Goal: Task Accomplishment & Management: Use online tool/utility

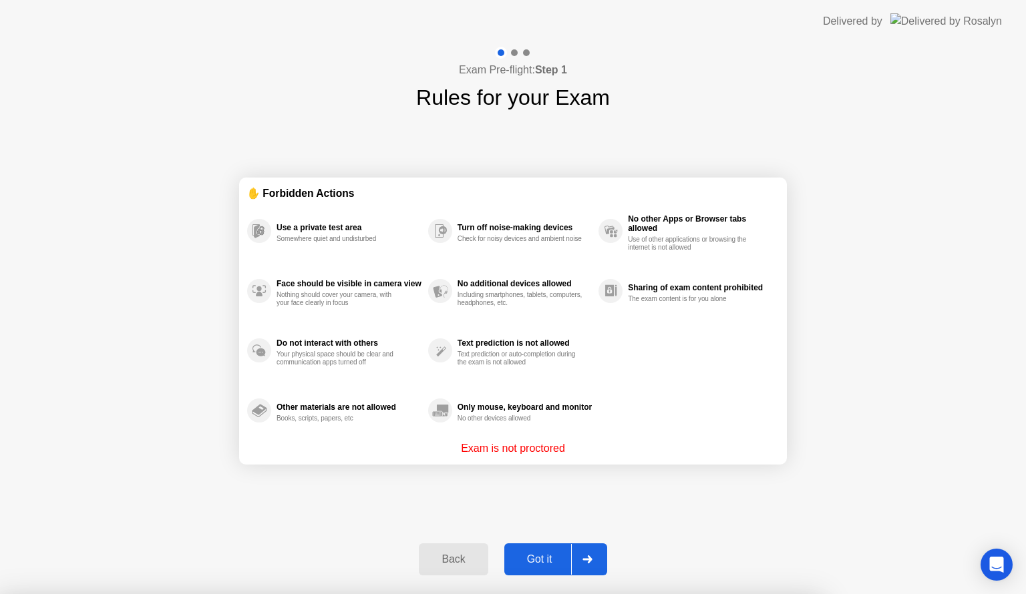
click at [542, 594] on div at bounding box center [513, 594] width 1026 height 0
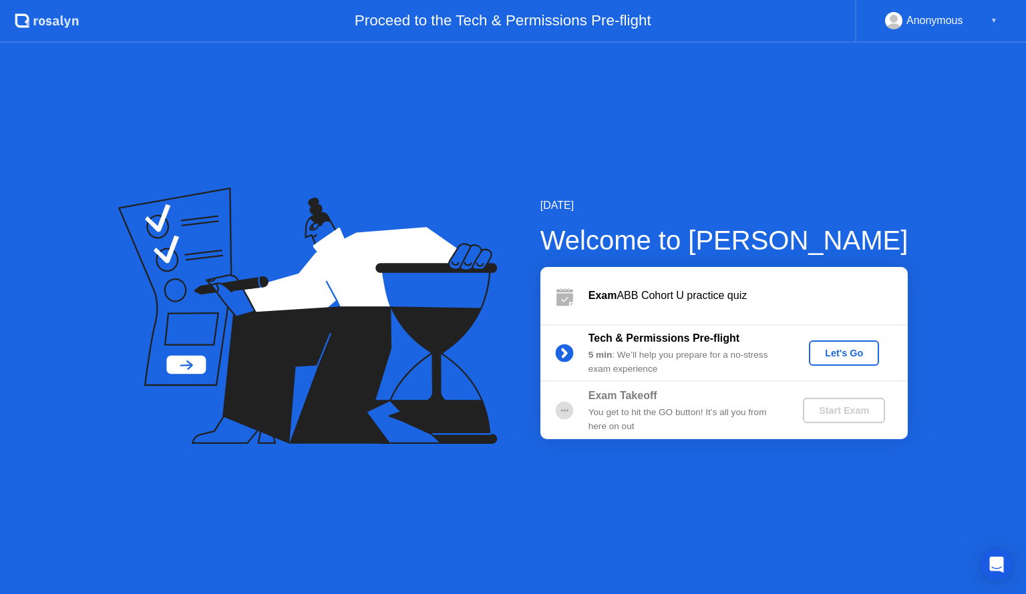
click at [823, 354] on div "Let's Go" at bounding box center [843, 353] width 59 height 11
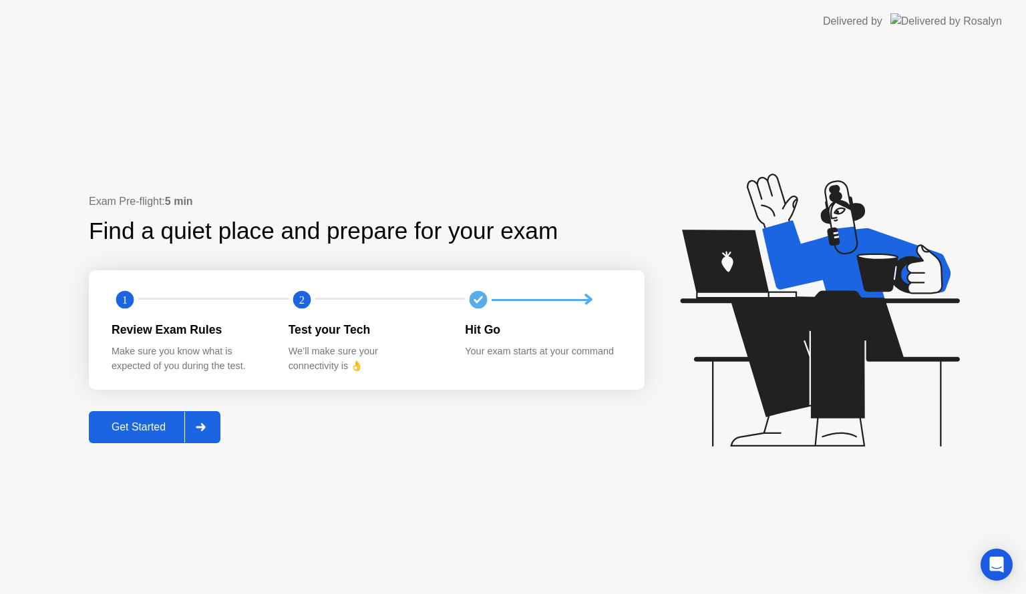
click at [160, 418] on button "Get Started" at bounding box center [155, 427] width 132 height 32
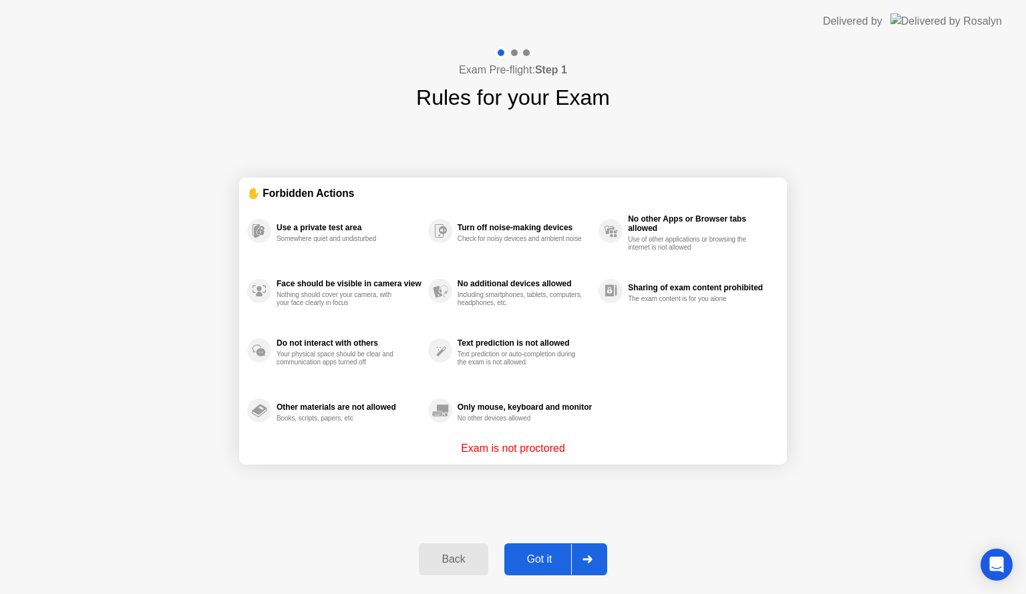
click at [552, 556] on div "Got it" at bounding box center [539, 560] width 63 height 12
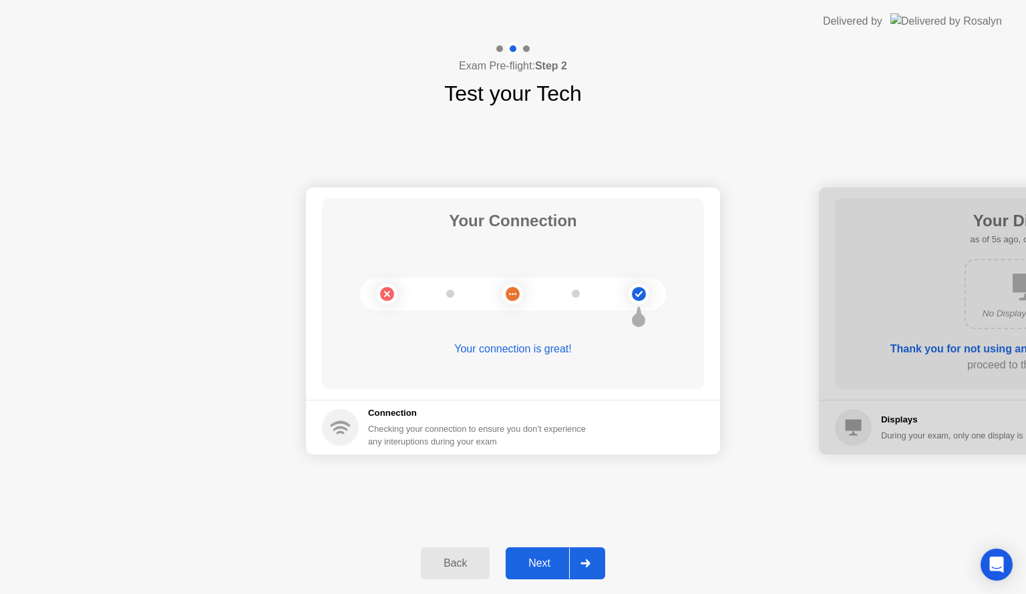
click at [552, 558] on div "Next" at bounding box center [539, 564] width 59 height 12
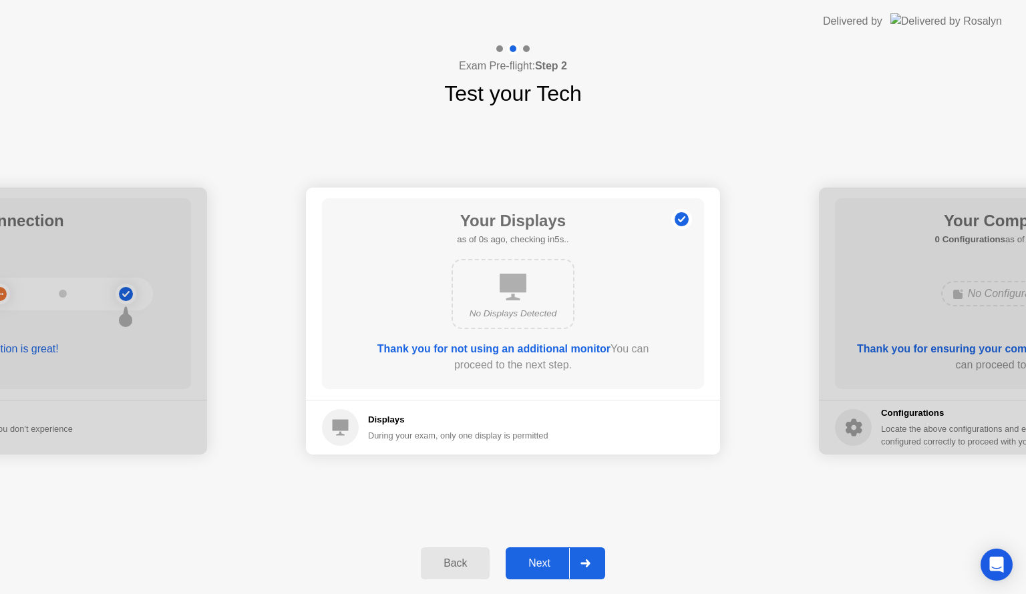
click at [588, 560] on icon at bounding box center [584, 564] width 9 height 8
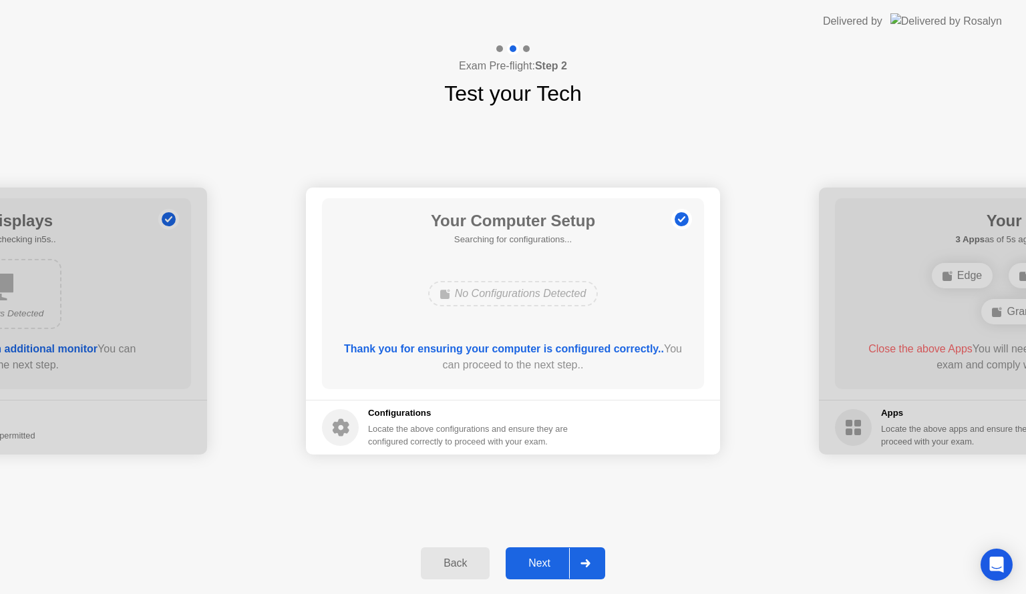
click at [588, 560] on icon at bounding box center [584, 564] width 9 height 8
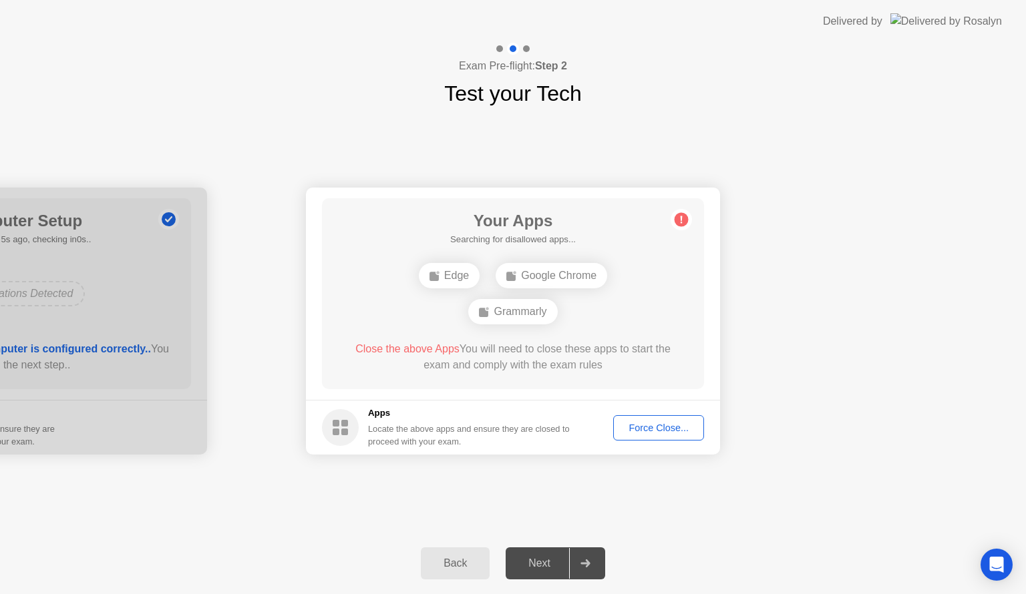
click at [667, 428] on div "Force Close..." at bounding box center [658, 428] width 81 height 11
click at [636, 432] on div "Force Close..." at bounding box center [658, 428] width 81 height 11
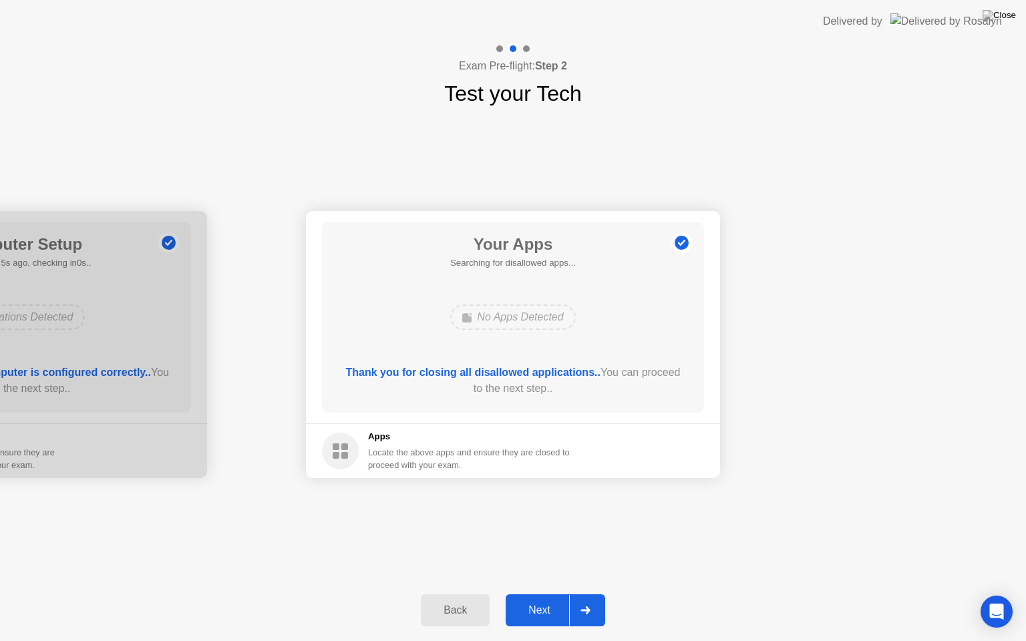
click at [593, 594] on div at bounding box center [585, 610] width 32 height 31
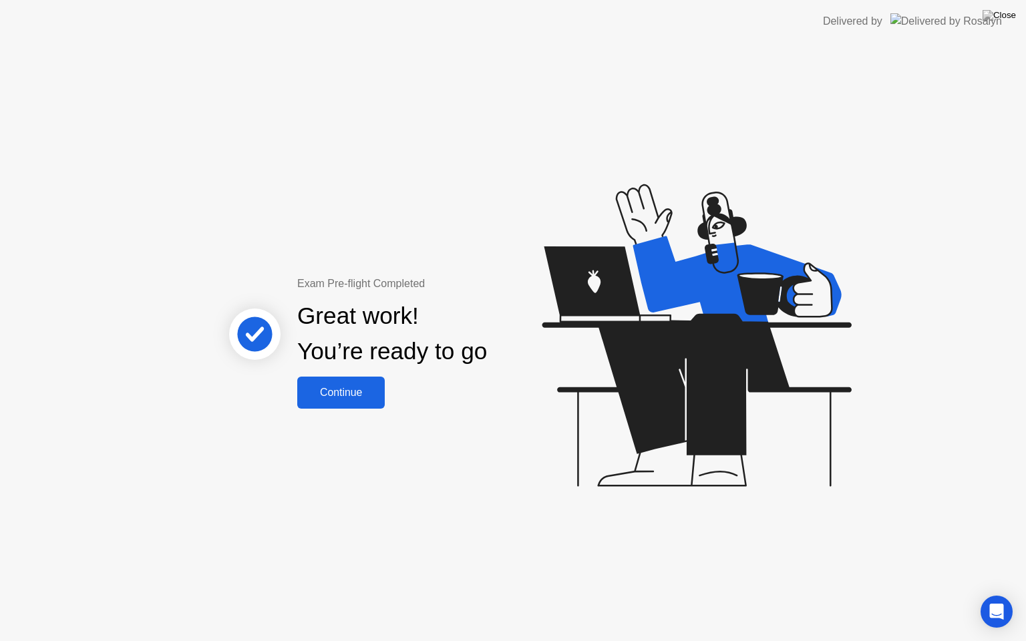
click at [353, 391] on div "Continue" at bounding box center [340, 393] width 79 height 12
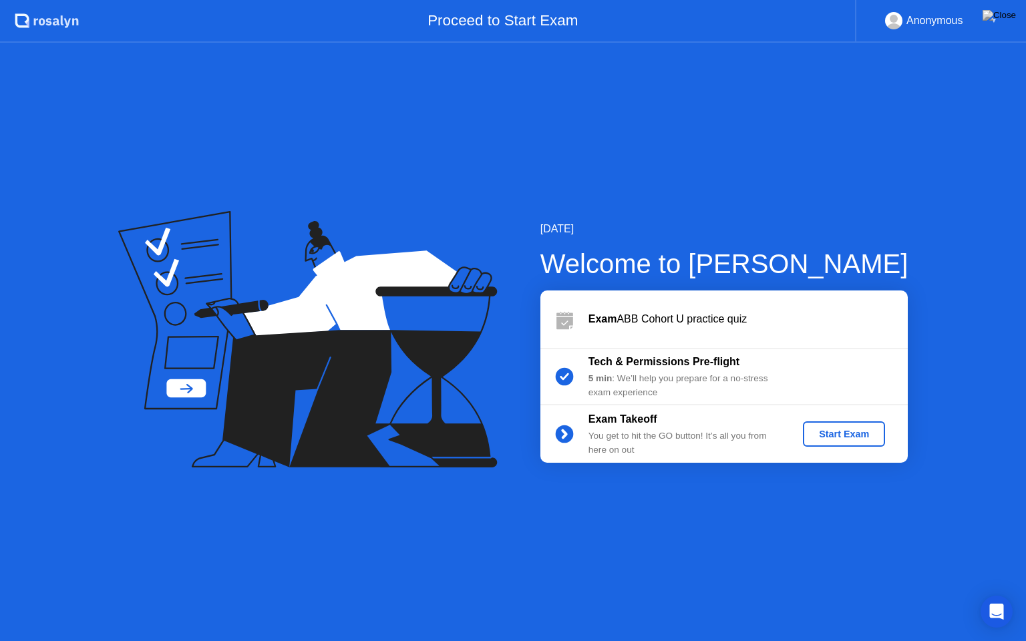
click at [832, 440] on div "Start Exam" at bounding box center [843, 434] width 71 height 11
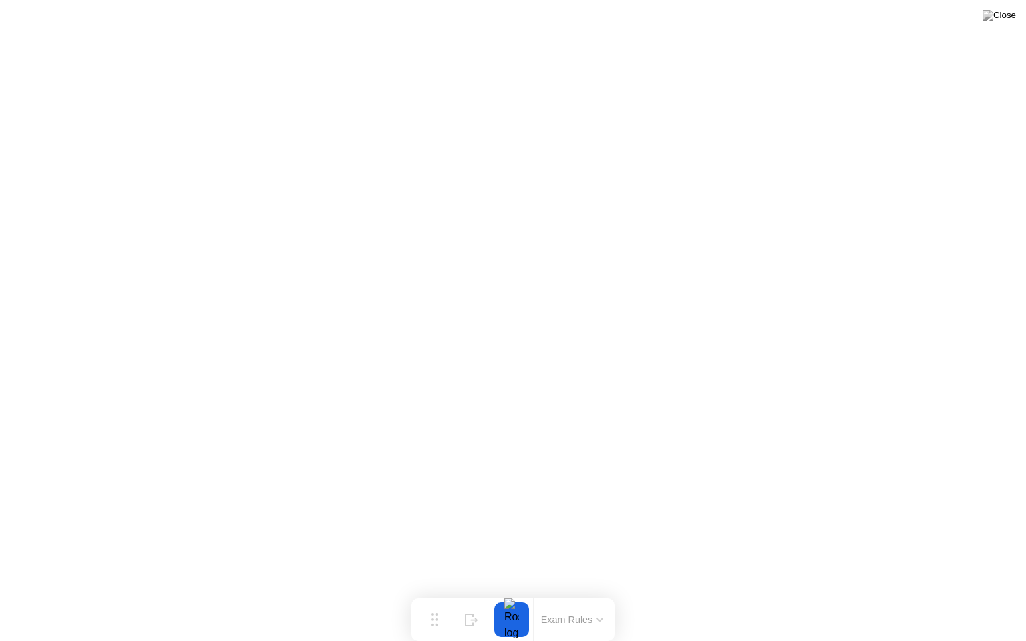
click at [600, 594] on icon at bounding box center [599, 620] width 7 height 4
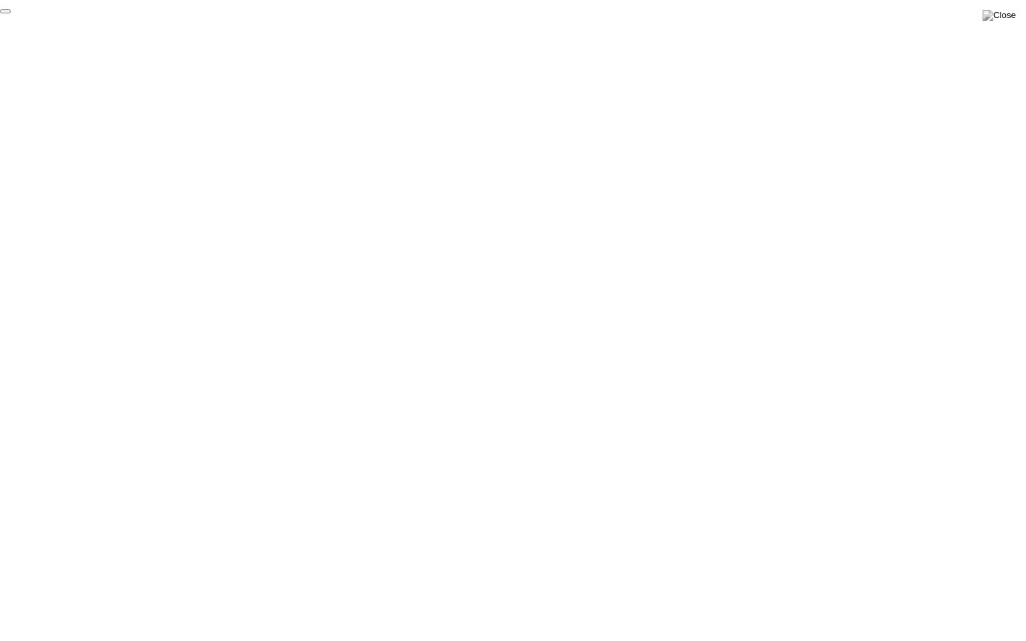
click div "End Proctoring Session"
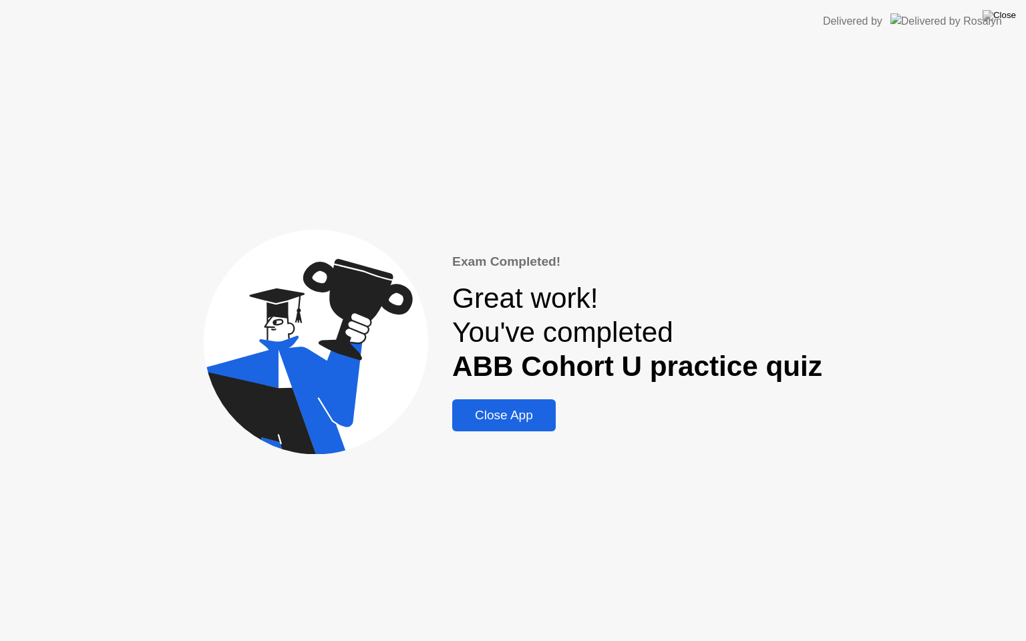
click at [534, 423] on div "Close App" at bounding box center [504, 415] width 96 height 15
